Goal: Task Accomplishment & Management: Complete application form

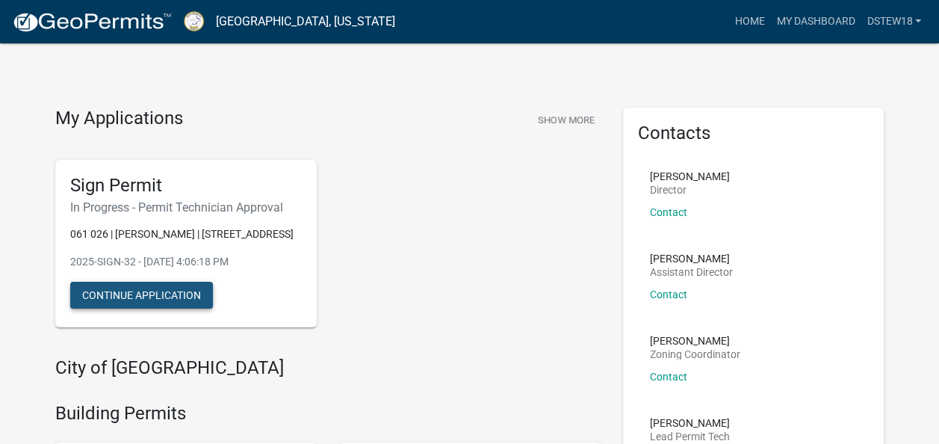
click at [149, 308] on button "Continue Application" at bounding box center [141, 295] width 143 height 27
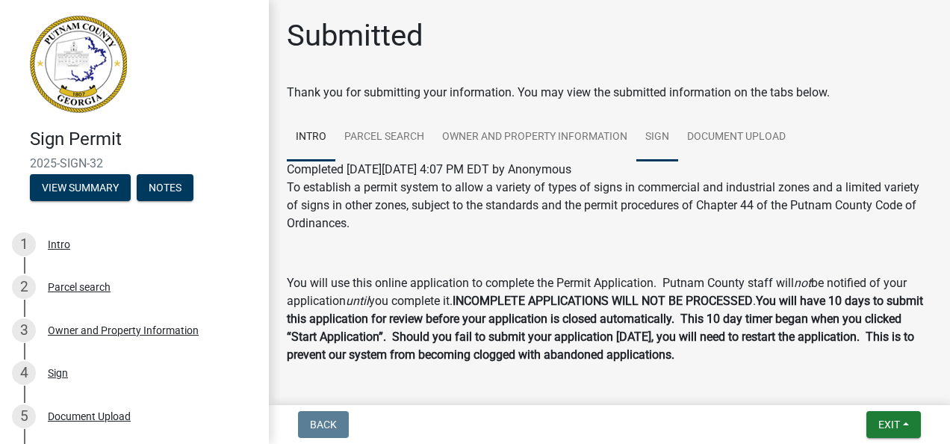
click at [655, 133] on link "Sign" at bounding box center [657, 138] width 42 height 48
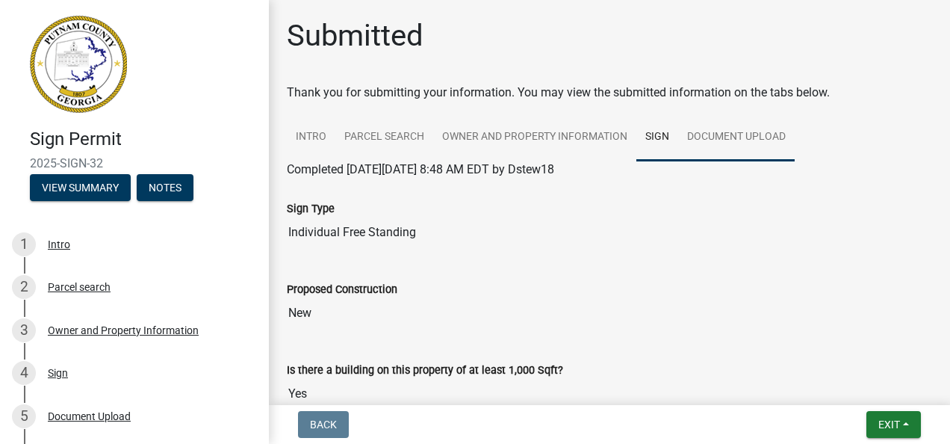
click at [712, 136] on link "Document Upload" at bounding box center [736, 138] width 116 height 48
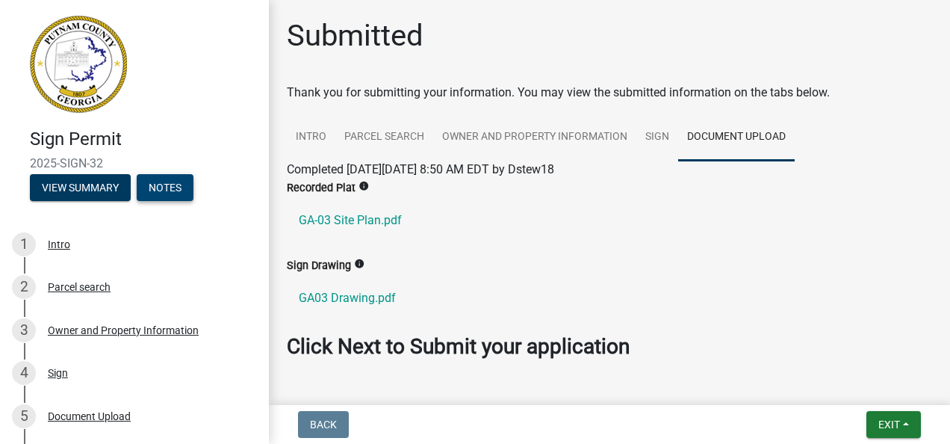
click at [177, 182] on button "Notes" at bounding box center [165, 187] width 57 height 27
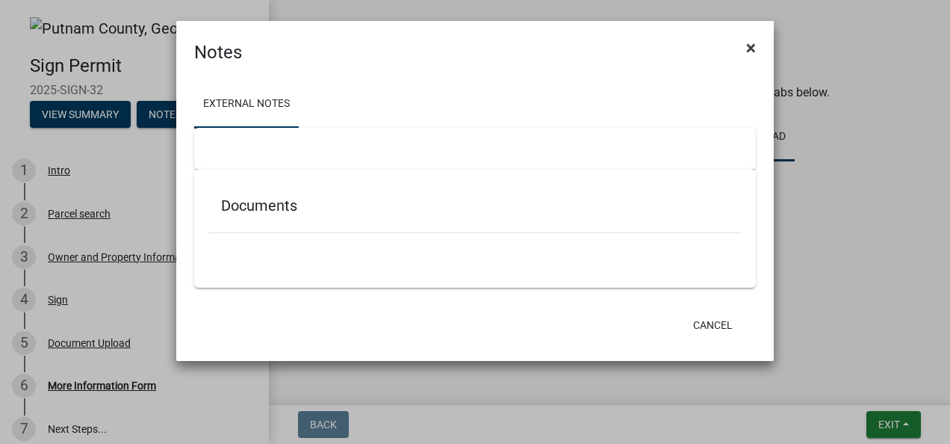
click at [750, 45] on span "×" at bounding box center [751, 47] width 10 height 21
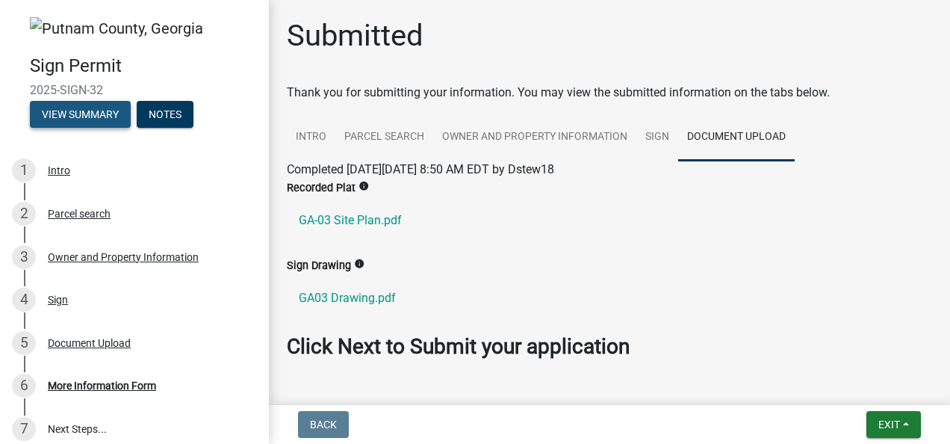
click at [70, 115] on button "View Summary" at bounding box center [80, 114] width 101 height 27
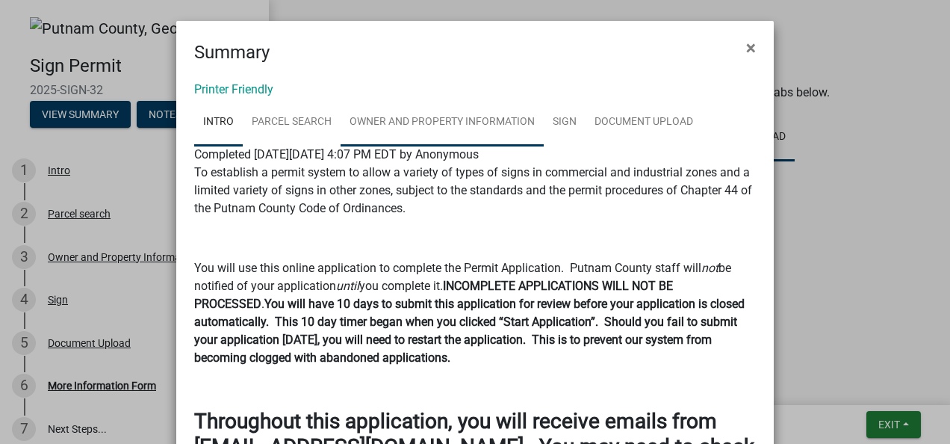
click at [520, 119] on link "Owner and Property Information" at bounding box center [442, 123] width 203 height 48
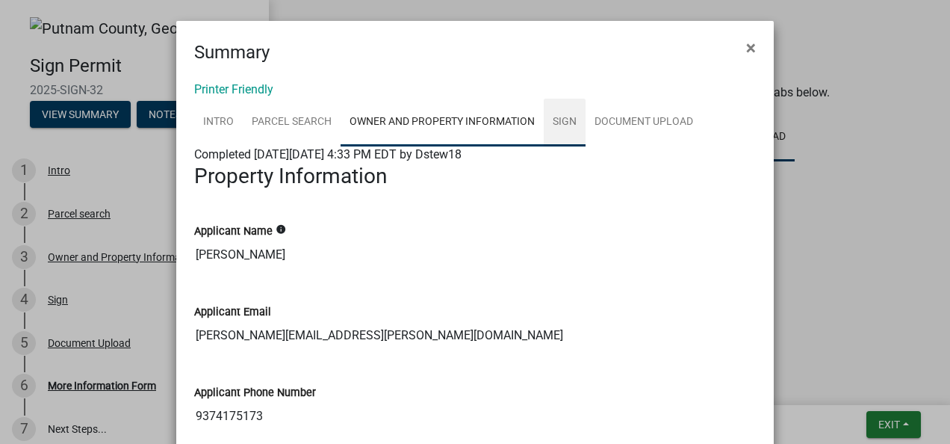
drag, startPoint x: 571, startPoint y: 117, endPoint x: 578, endPoint y: 116, distance: 7.5
click at [571, 116] on link "Sign" at bounding box center [565, 123] width 42 height 48
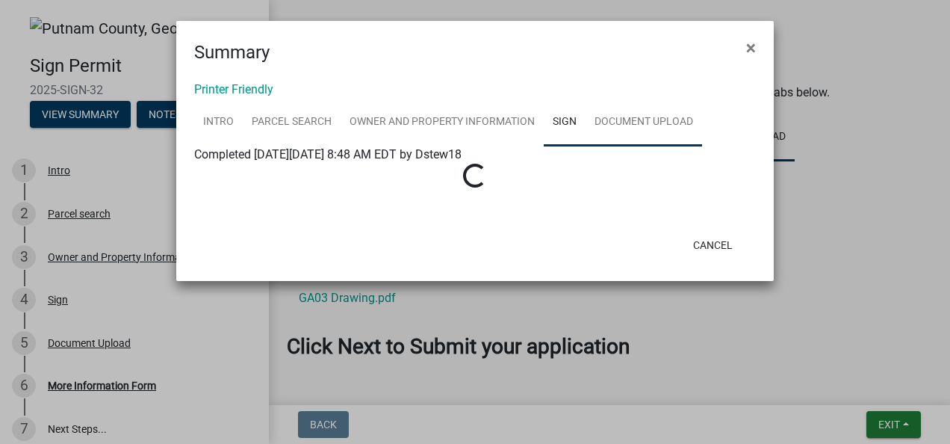
click at [626, 121] on link "Document Upload" at bounding box center [643, 123] width 116 height 48
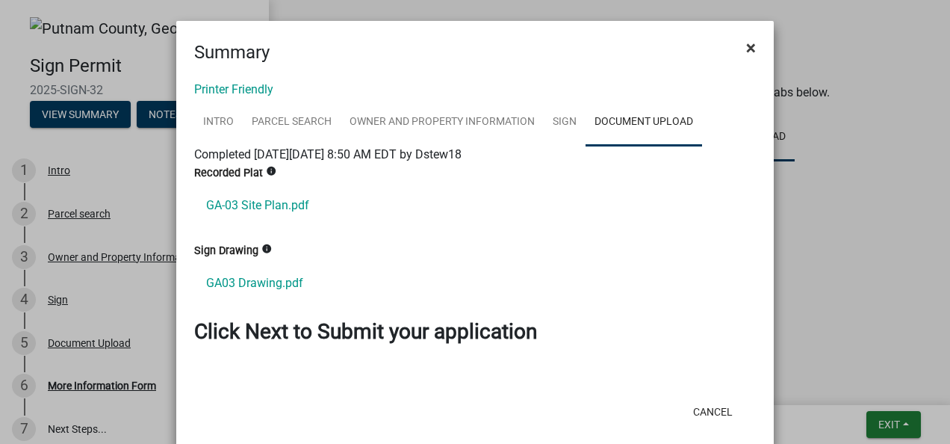
click at [746, 45] on span "×" at bounding box center [751, 47] width 10 height 21
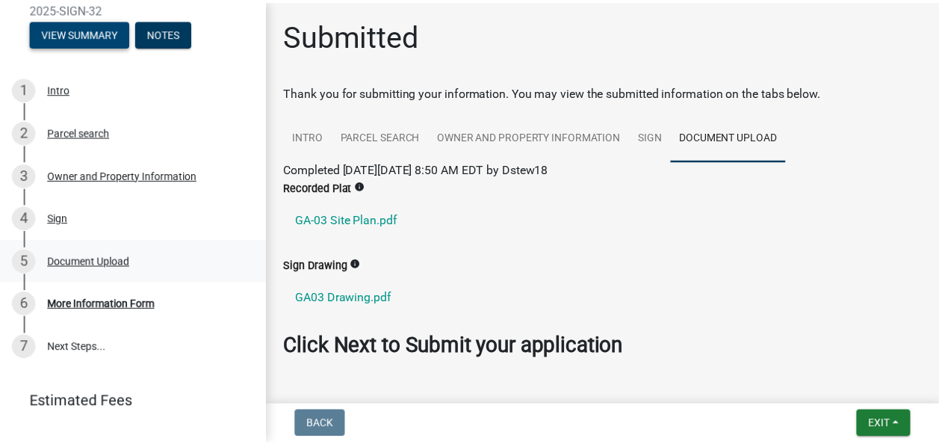
scroll to position [111, 0]
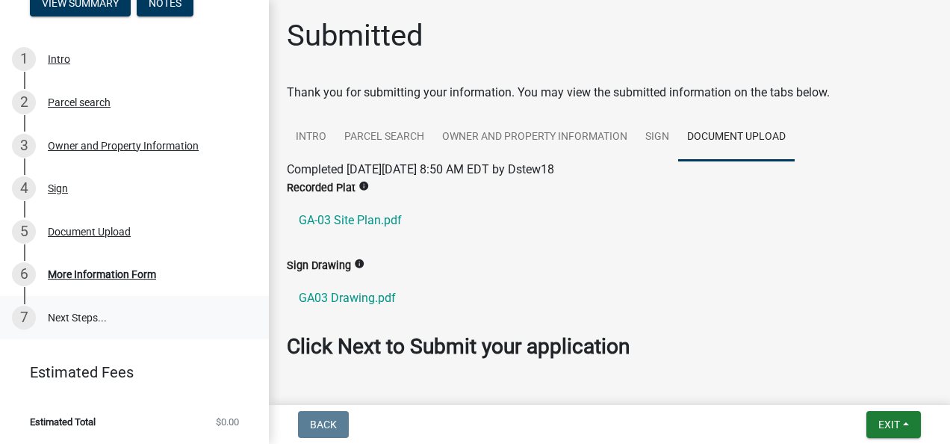
click at [95, 319] on link "7 Next Steps..." at bounding box center [134, 317] width 269 height 43
click at [52, 320] on link "7 Next Steps..." at bounding box center [134, 317] width 269 height 43
click at [99, 261] on link "6 More Information Form" at bounding box center [134, 273] width 269 height 43
click at [881, 417] on button "Exit" at bounding box center [893, 424] width 55 height 27
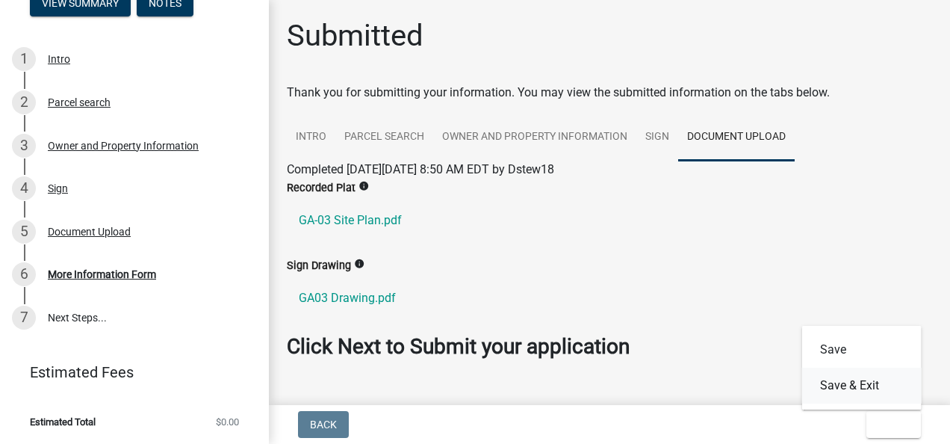
click at [860, 380] on button "Save & Exit" at bounding box center [861, 385] width 119 height 36
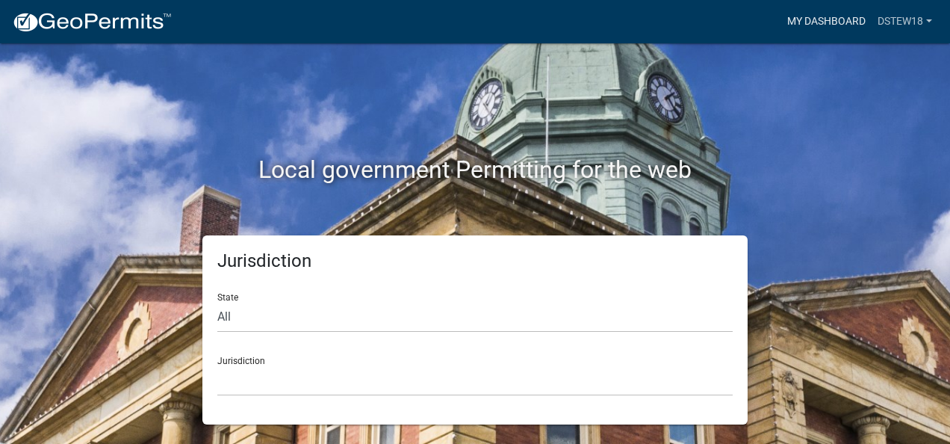
click at [810, 16] on link "My Dashboard" at bounding box center [826, 21] width 90 height 28
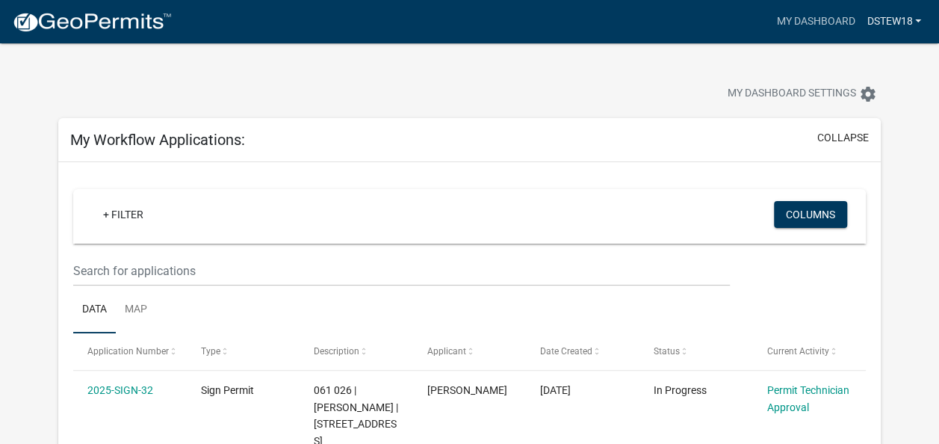
click at [918, 17] on link "Dstew18" at bounding box center [893, 21] width 66 height 28
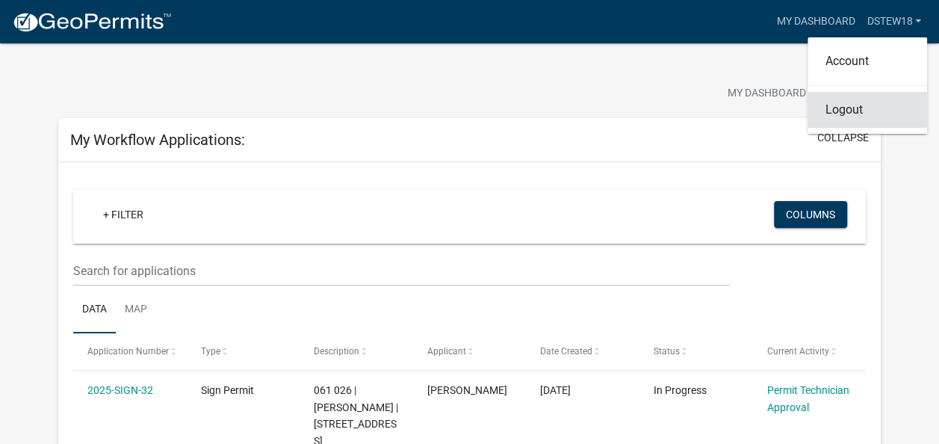
click at [850, 106] on link "Logout" at bounding box center [866, 110] width 119 height 36
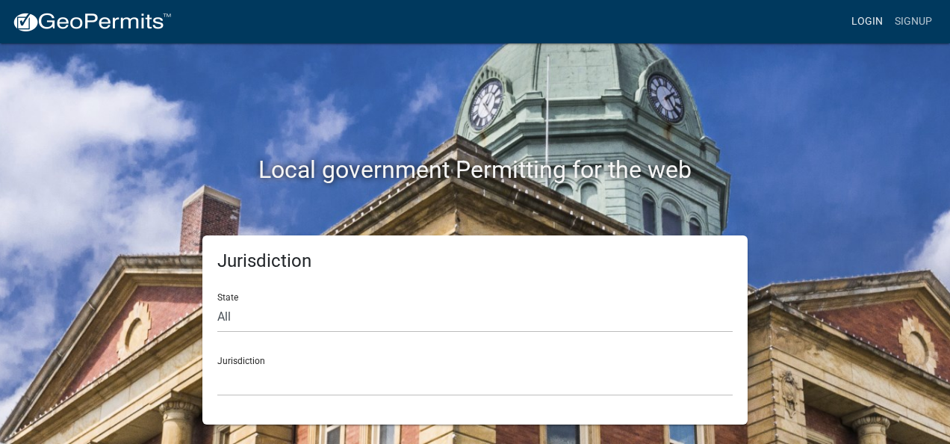
click at [880, 27] on link "Login" at bounding box center [866, 21] width 43 height 28
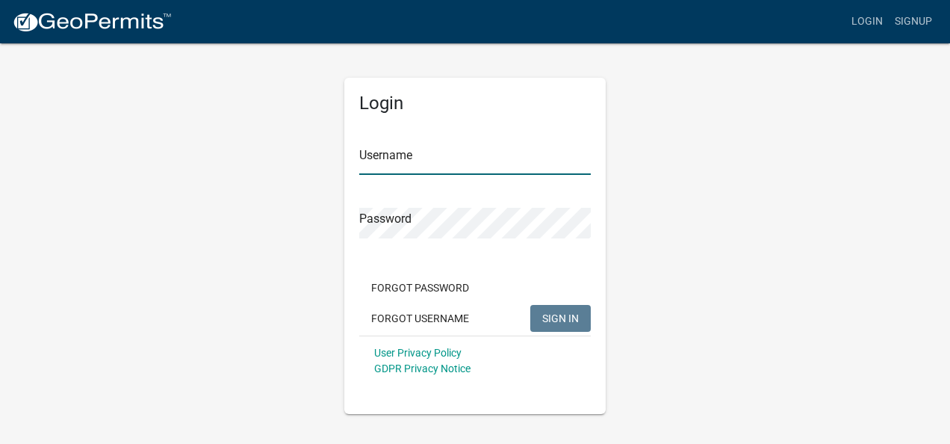
type input "Dstew18"
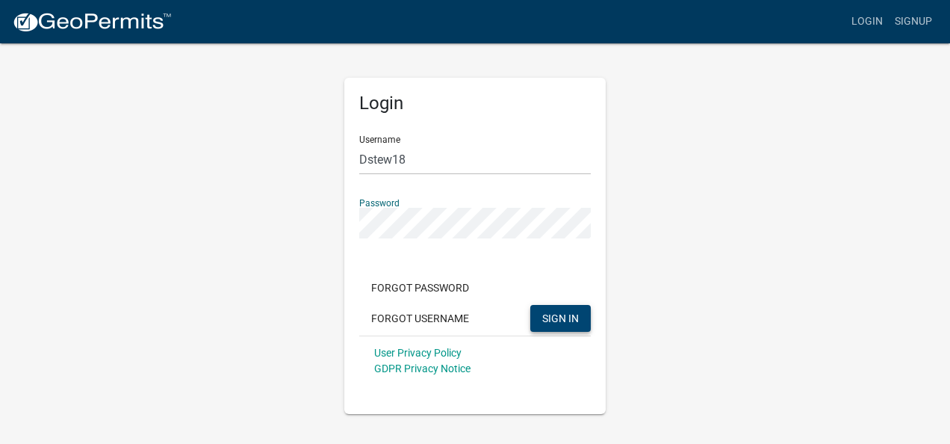
click at [542, 311] on span "SIGN IN" at bounding box center [560, 317] width 37 height 12
